Goal: Find specific page/section: Find specific page/section

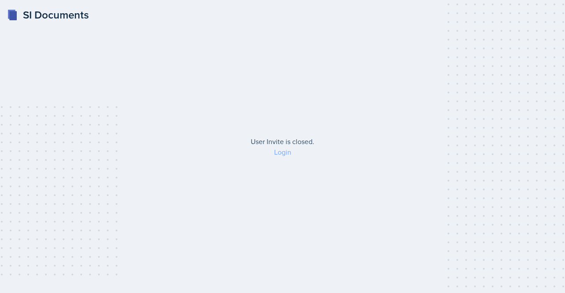
click at [274, 155] on link "Login" at bounding box center [282, 152] width 17 height 10
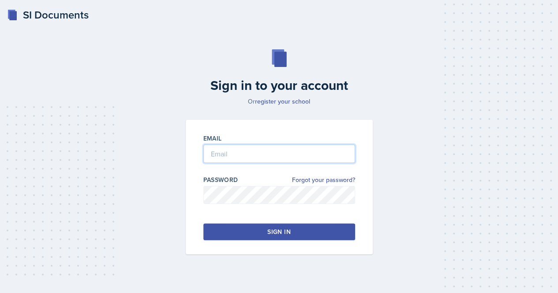
click at [256, 151] on input "email" at bounding box center [279, 154] width 152 height 19
type input "m"
type input "[EMAIL_ADDRESS][DOMAIN_NAME]"
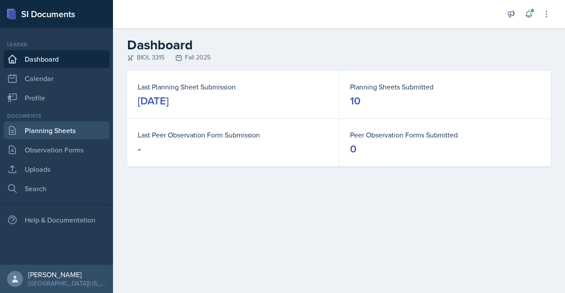
click at [66, 133] on link "Planning Sheets" at bounding box center [57, 131] width 106 height 18
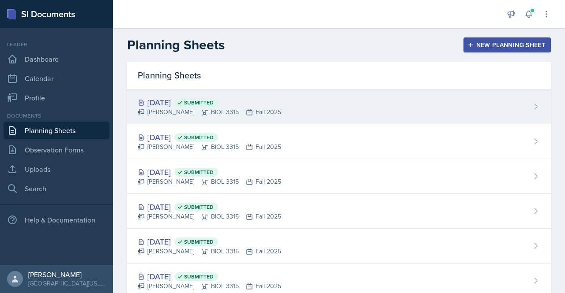
click at [277, 107] on div "[DATE] Submitted [PERSON_NAME] BIOL 3315 Fall 2025" at bounding box center [338, 107] width 423 height 35
